Goal: Task Accomplishment & Management: Complete application form

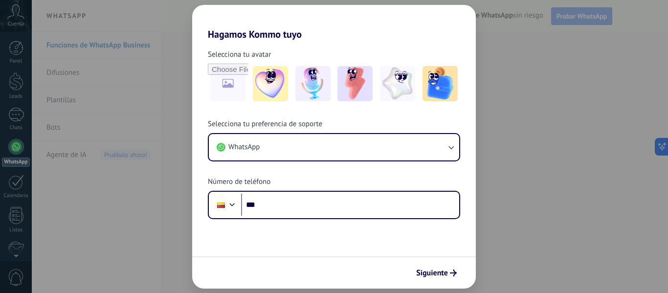
drag, startPoint x: 0, startPoint y: 0, endPoint x: 77, endPoint y: 185, distance: 200.7
click at [77, 185] on div "Hagamos Kommo tuyo Selecciona tu avatar Selecciona tu preferencia de soporte Wh…" at bounding box center [334, 146] width 668 height 293
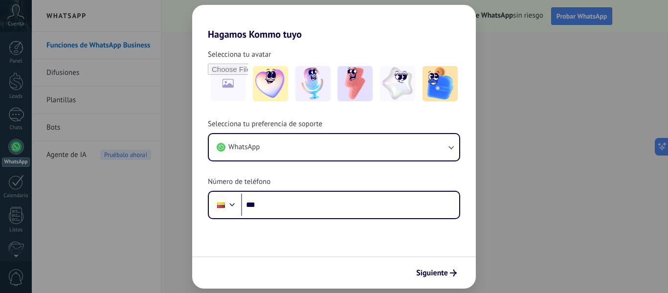
click at [503, 39] on div "Hagamos Kommo tuyo Selecciona tu avatar Selecciona tu preferencia de soporte Wh…" at bounding box center [334, 146] width 668 height 293
click at [523, 221] on div "Hagamos Kommo tuyo Selecciona tu avatar Selecciona tu preferencia de soporte Wh…" at bounding box center [334, 146] width 668 height 293
click at [450, 274] on icon "submit" at bounding box center [453, 273] width 7 height 7
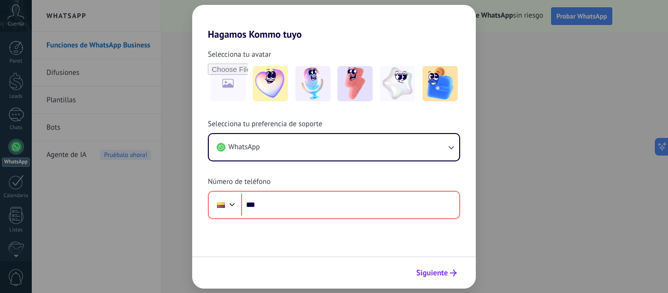
click at [440, 271] on span "Siguiente" at bounding box center [432, 273] width 32 height 7
